Goal: Navigation & Orientation: Find specific page/section

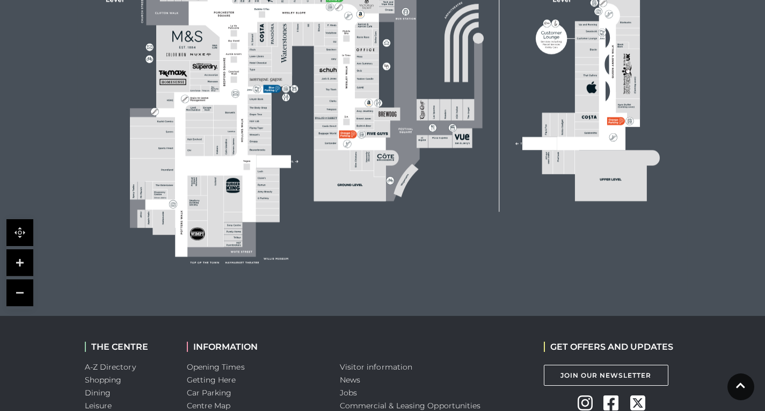
scroll to position [414, 0]
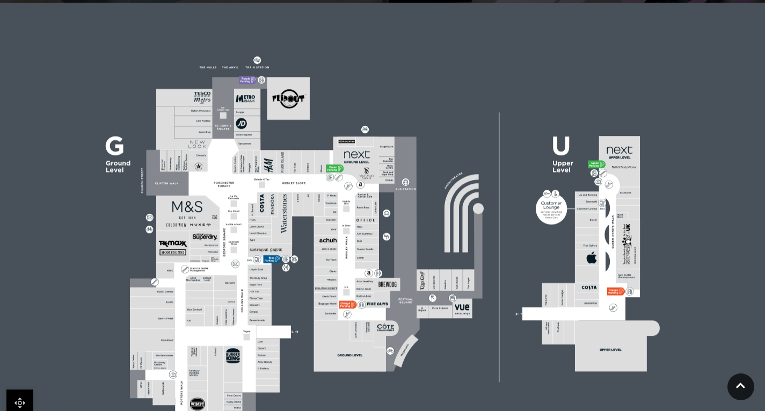
scroll to position [268, 0]
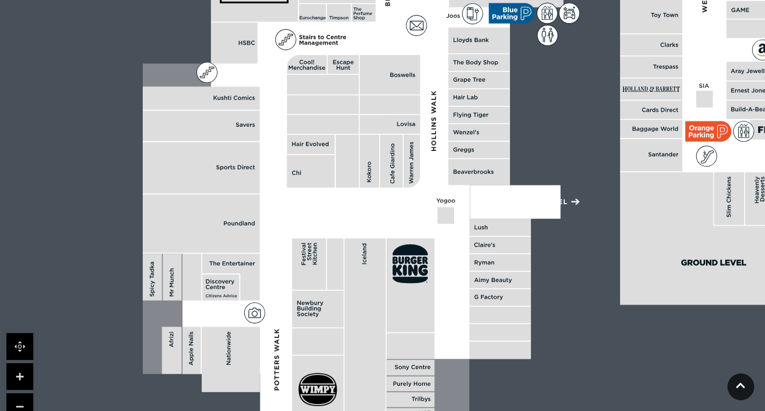
scroll to position [215, 0]
